Goal: Transaction & Acquisition: Purchase product/service

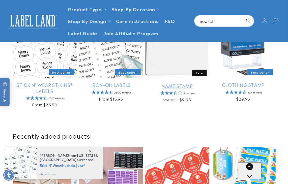
scroll to position [126, 0]
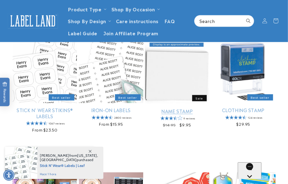
click at [52, 37] on link "Name Stamp" at bounding box center [177, 111] width 64 height 6
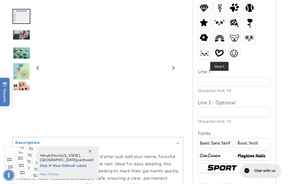
click at [217, 52] on img at bounding box center [220, 53] width 12 height 10
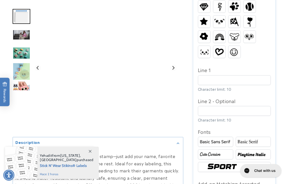
scroll to position [303, 0]
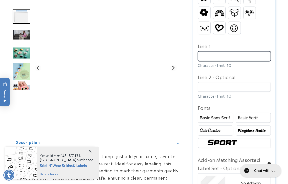
click at [215, 59] on input "Line 1" at bounding box center [234, 56] width 73 height 10
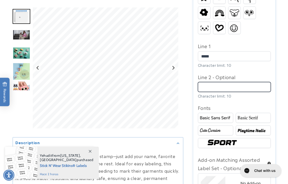
click at [221, 85] on input "Line 2 - Optional" at bounding box center [234, 87] width 73 height 10
type input "****"
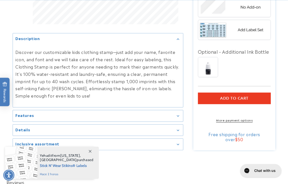
type input "****"
click at [236, 98] on span "Add to cart" at bounding box center [234, 98] width 29 height 5
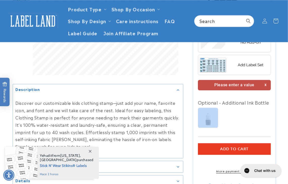
scroll to position [434, 0]
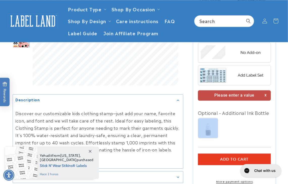
click at [241, 72] on img at bounding box center [234, 75] width 73 height 18
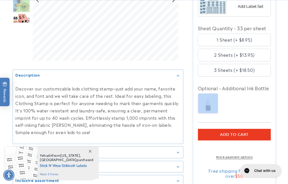
scroll to position [535, 0]
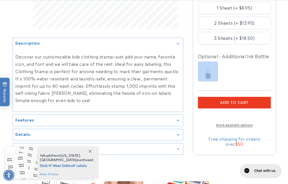
click at [236, 105] on span "Add to cart" at bounding box center [234, 102] width 29 height 5
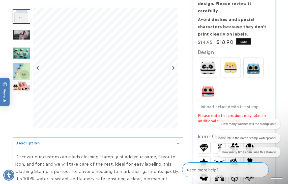
scroll to position [157, 0]
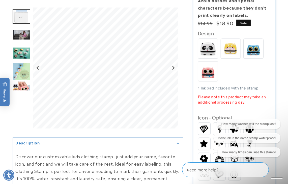
click at [231, 97] on p "Please note this product may take an additional processing day." at bounding box center [234, 99] width 73 height 11
click at [235, 55] on img at bounding box center [231, 49] width 20 height 20
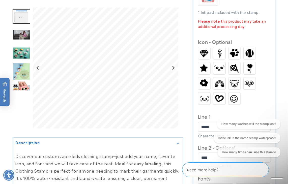
click at [224, 64] on img at bounding box center [220, 68] width 12 height 9
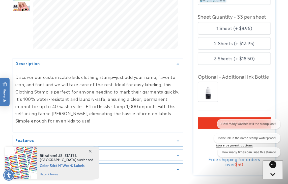
scroll to position [535, 0]
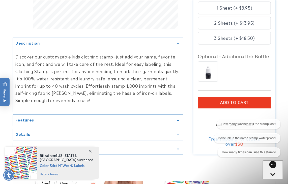
click at [229, 98] on button "ADD TO CART" at bounding box center [234, 103] width 73 height 12
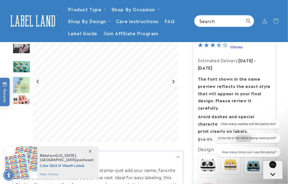
scroll to position [0, 0]
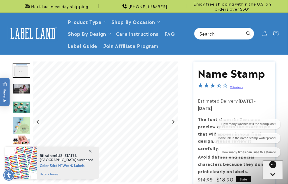
click at [275, 35] on icon at bounding box center [276, 34] width 12 height 12
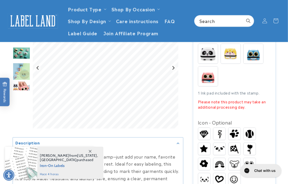
drag, startPoint x: 232, startPoint y: 83, endPoint x: 229, endPoint y: 86, distance: 4.1
click at [231, 84] on div "Spots Buddy Blinky Whiskers" at bounding box center [236, 66] width 76 height 45
drag, startPoint x: 223, startPoint y: 99, endPoint x: 220, endPoint y: 105, distance: 6.3
click at [223, 100] on p "Please note this product may take an additional processing day." at bounding box center [234, 104] width 73 height 11
drag, startPoint x: 220, startPoint y: 105, endPoint x: 214, endPoint y: 91, distance: 14.8
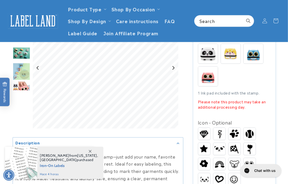
click at [220, 104] on p "Please note this product may take an additional processing day." at bounding box center [234, 104] width 73 height 11
click at [204, 84] on img at bounding box center [208, 77] width 20 height 20
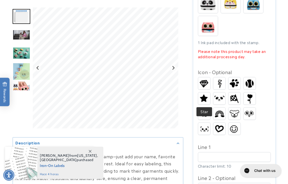
click at [205, 95] on img at bounding box center [204, 98] width 12 height 11
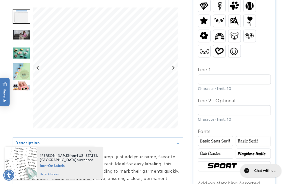
scroll to position [328, 0]
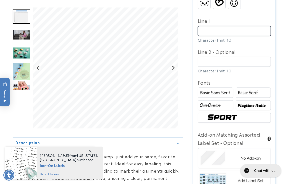
click at [215, 33] on input "Line 1" at bounding box center [234, 31] width 73 height 10
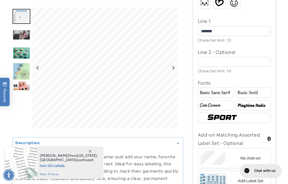
click at [218, 67] on div "Line 2 - Optional Character limit: 10" at bounding box center [234, 61] width 73 height 26
type input "*******"
click at [221, 64] on input "Line 2 - Optional" at bounding box center [234, 62] width 73 height 10
drag, startPoint x: 224, startPoint y: 81, endPoint x: 222, endPoint y: 69, distance: 12.5
click at [224, 81] on div "Fonts" at bounding box center [234, 83] width 73 height 8
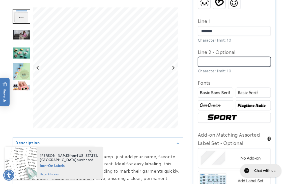
click at [218, 58] on input "Line 2 - Optional" at bounding box center [234, 62] width 73 height 10
type input "******"
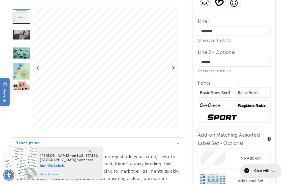
click at [217, 79] on div "Design Spots Buddy" at bounding box center [234, 46] width 73 height 379
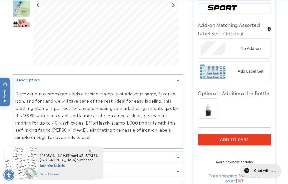
scroll to position [454, 0]
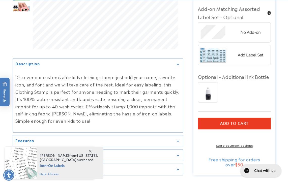
click at [212, 99] on img at bounding box center [208, 93] width 20 height 20
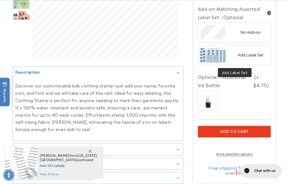
click at [215, 55] on img at bounding box center [234, 55] width 73 height 18
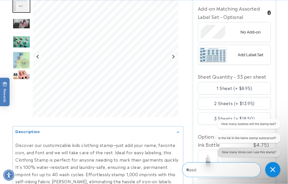
scroll to position [581, 0]
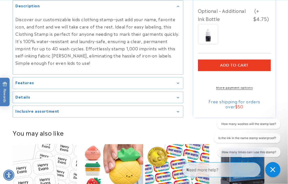
click at [238, 66] on span "Add to cart" at bounding box center [234, 65] width 29 height 5
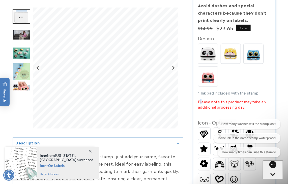
click at [201, 100] on p "Please note this product may take an additional processing day." at bounding box center [234, 104] width 73 height 11
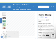
scroll to position [0, 0]
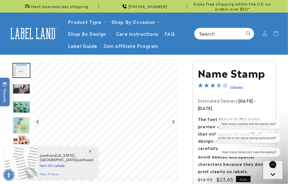
click at [280, 33] on icon at bounding box center [276, 33] width 11 height 11
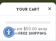
scroll to position [0, 57]
